Goal: Information Seeking & Learning: Learn about a topic

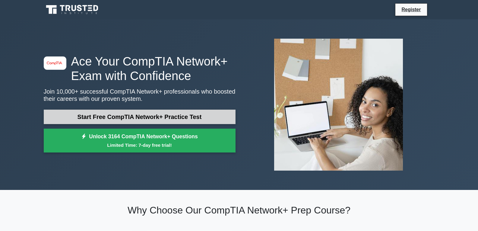
click at [128, 121] on link "Start Free CompTIA Network+ Practice Test" at bounding box center [140, 116] width 192 height 14
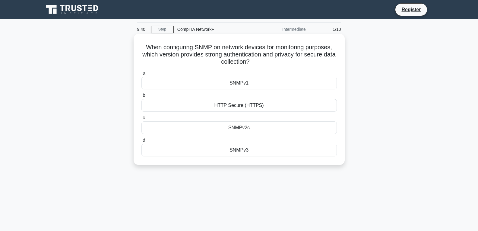
click at [238, 150] on div "SNMPv3" at bounding box center [238, 149] width 195 height 13
click at [141, 142] on input "d. SNMPv3" at bounding box center [141, 140] width 0 height 4
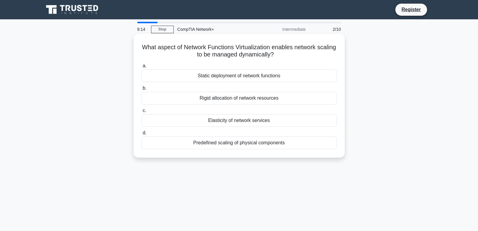
click at [237, 121] on div "Elasticity of network services" at bounding box center [238, 120] width 195 height 13
click at [141, 112] on input "c. Elasticity of network services" at bounding box center [141, 110] width 0 height 4
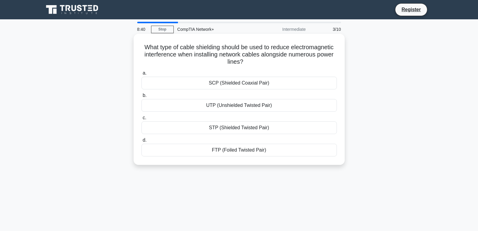
click at [240, 108] on div "UTP (Unshielded Twisted Pair)" at bounding box center [238, 105] width 195 height 13
click at [141, 97] on input "b. UTP (Unshielded Twisted Pair)" at bounding box center [141, 95] width 0 height 4
click at [230, 128] on div "High-frequency attenuation" at bounding box center [238, 127] width 195 height 13
click at [141, 120] on input "c. High-frequency attenuation" at bounding box center [141, 118] width 0 height 4
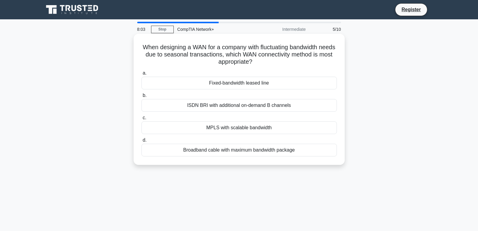
click at [212, 151] on div "Broadband cable with maximum bandwidth package" at bounding box center [238, 149] width 195 height 13
click at [141, 142] on input "d. Broadband cable with maximum bandwidth package" at bounding box center [141, 140] width 0 height 4
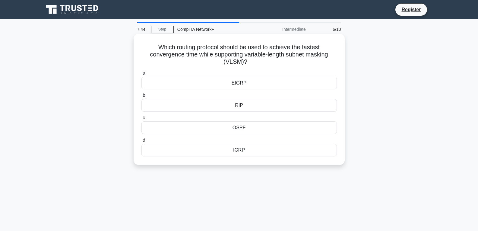
click at [233, 132] on div "OSPF" at bounding box center [238, 127] width 195 height 13
click at [141, 120] on input "c. OSPF" at bounding box center [141, 118] width 0 height 4
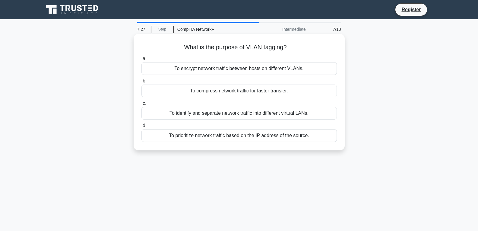
click at [187, 114] on div "To identify and separate network traffic into different virtual LANs." at bounding box center [238, 113] width 195 height 13
click at [141, 105] on input "c. To identify and separate network traffic into different virtual LANs." at bounding box center [141, 103] width 0 height 4
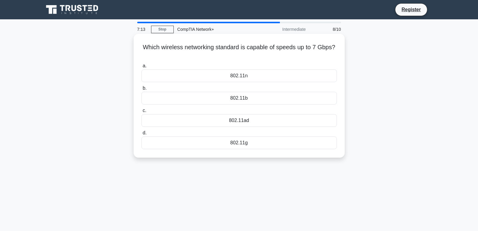
click at [244, 143] on div "802.11g" at bounding box center [238, 142] width 195 height 13
click at [141, 135] on input "d. 802.11g" at bounding box center [141, 133] width 0 height 4
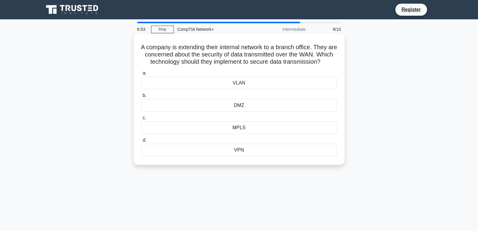
click at [238, 156] on div "VPN" at bounding box center [238, 149] width 195 height 13
click at [141, 142] on input "d. VPN" at bounding box center [141, 140] width 0 height 4
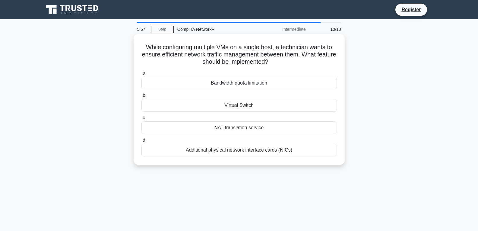
click at [247, 150] on div "Additional physical network interface cards (NICs)" at bounding box center [238, 149] width 195 height 13
click at [141, 142] on input "d. Additional physical network interface cards (NICs)" at bounding box center [141, 140] width 0 height 4
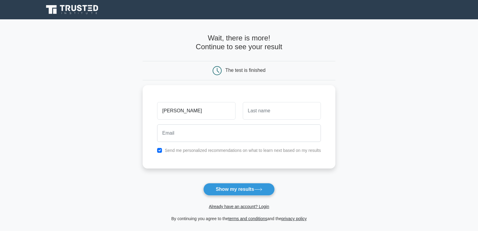
type input "jose"
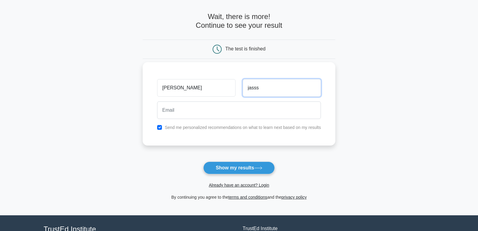
scroll to position [30, 0]
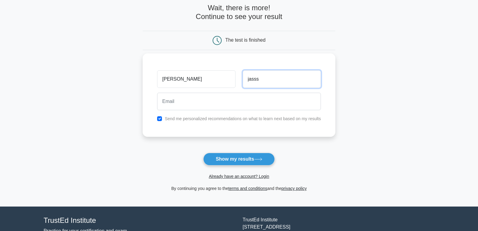
type input "jasss"
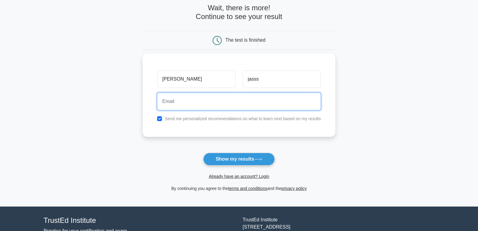
click at [211, 98] on input "email" at bounding box center [239, 101] width 164 height 17
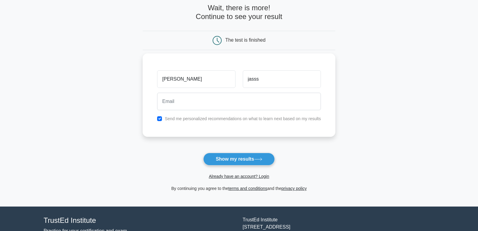
click at [323, 130] on div "jose jasss Send me personalized recommendations on what to learn next based on …" at bounding box center [239, 94] width 193 height 83
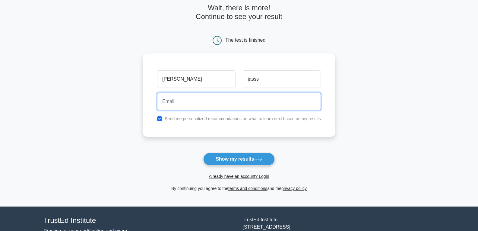
click at [303, 102] on input "email" at bounding box center [239, 101] width 164 height 17
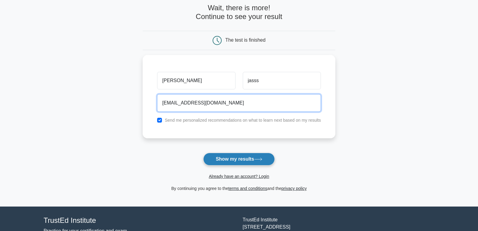
type input "jjosee@gmail.com"
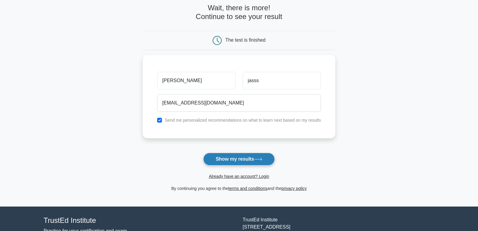
click at [250, 159] on button "Show my results" at bounding box center [238, 158] width 71 height 13
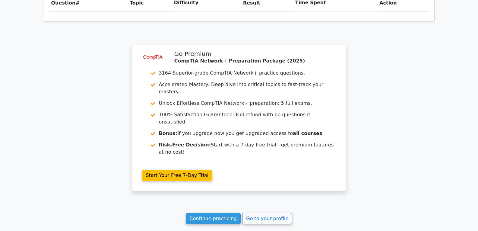
scroll to position [486, 0]
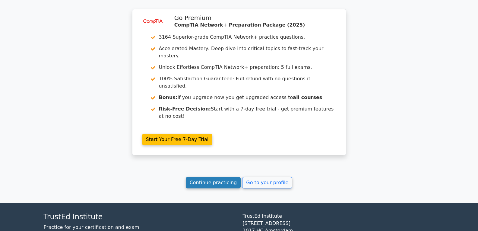
click at [220, 177] on link "Continue practicing" at bounding box center [213, 182] width 55 height 11
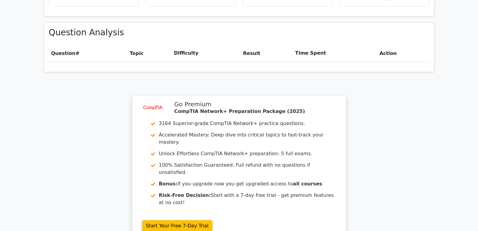
scroll to position [305, 0]
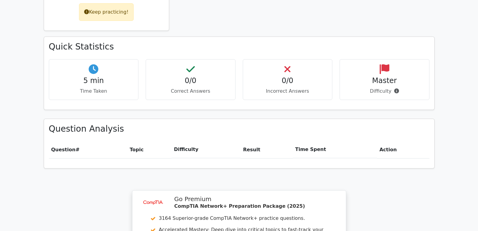
click at [198, 76] on h4 "0/0" at bounding box center [191, 80] width 80 height 9
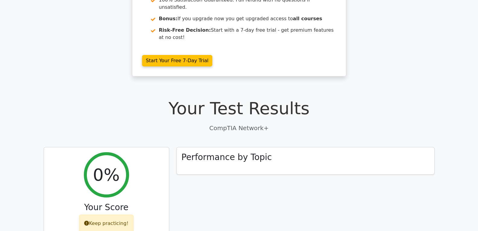
scroll to position [0, 0]
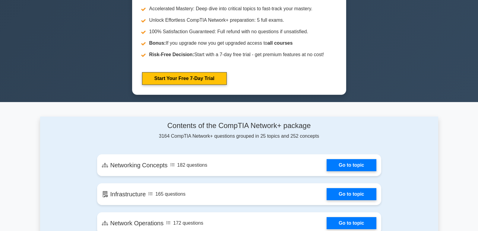
scroll to position [362, 0]
